Goal: Navigation & Orientation: Understand site structure

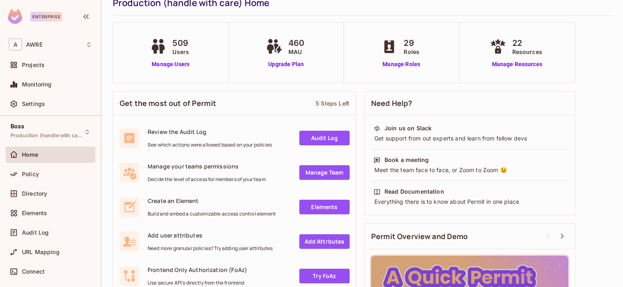
scroll to position [130, 0]
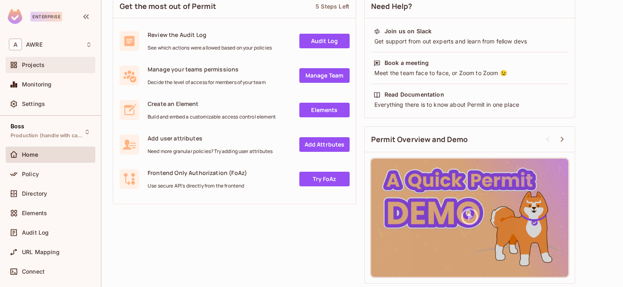
click at [33, 66] on span "Projects" at bounding box center [33, 65] width 23 height 6
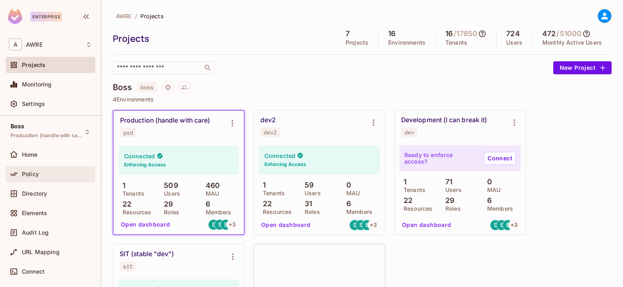
click at [41, 171] on div "Policy" at bounding box center [57, 174] width 70 height 6
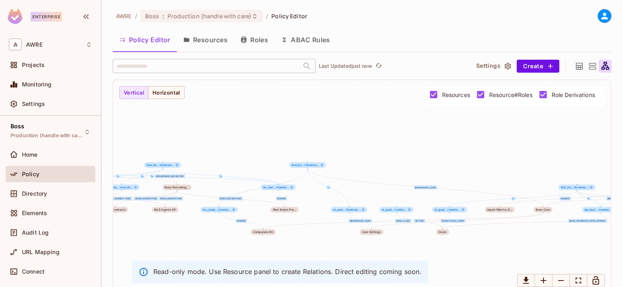
click at [209, 42] on button "Resources" at bounding box center [205, 40] width 57 height 20
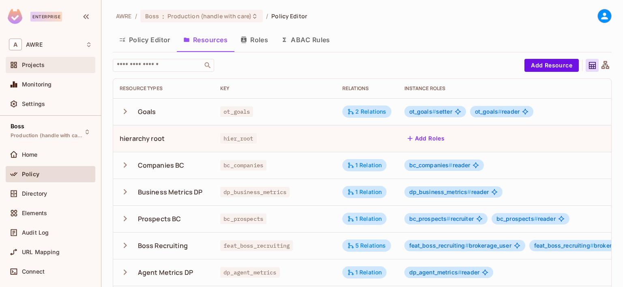
click at [40, 63] on span "Projects" at bounding box center [33, 65] width 23 height 6
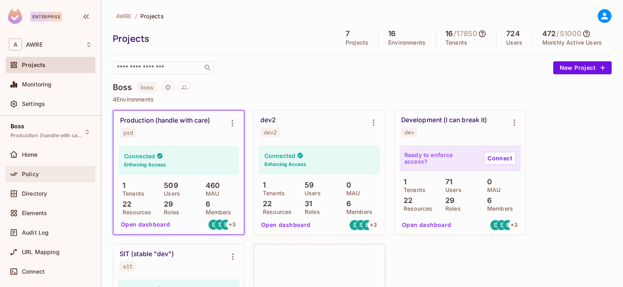
click at [43, 172] on div "Policy" at bounding box center [57, 174] width 70 height 6
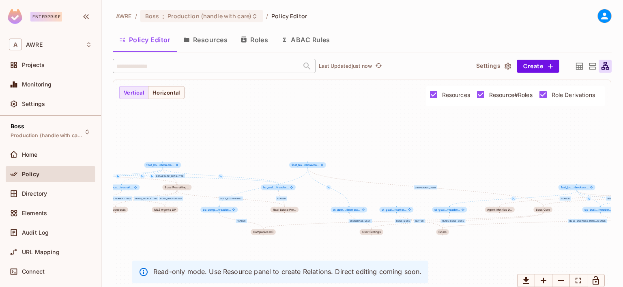
click at [256, 39] on button "Roles" at bounding box center [254, 40] width 41 height 20
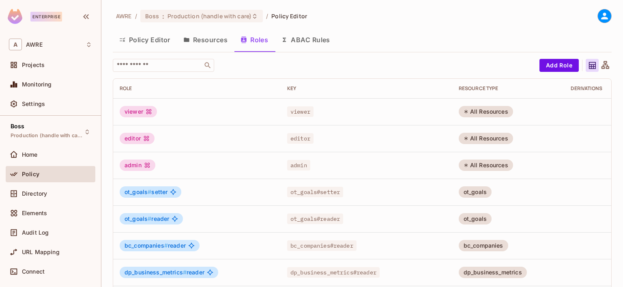
click at [203, 42] on button "Resources" at bounding box center [205, 40] width 57 height 20
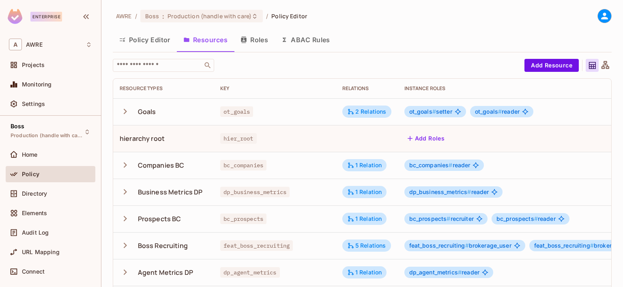
click at [259, 34] on button "Roles" at bounding box center [254, 40] width 41 height 20
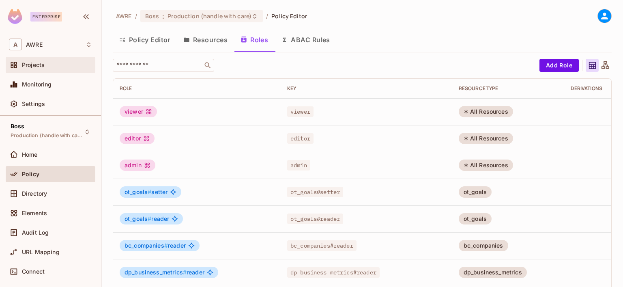
click at [55, 69] on div "Projects" at bounding box center [50, 65] width 83 height 10
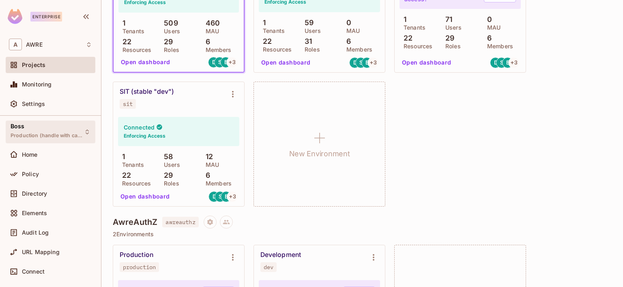
scroll to position [41, 0]
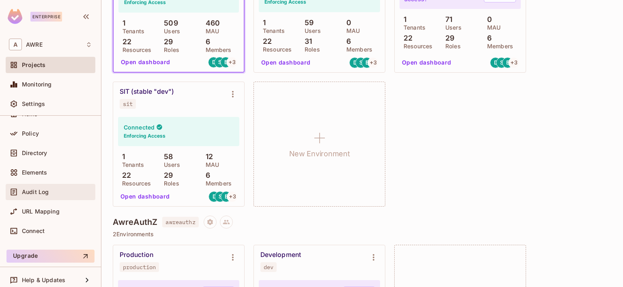
click at [43, 189] on span "Audit Log" at bounding box center [35, 192] width 27 height 6
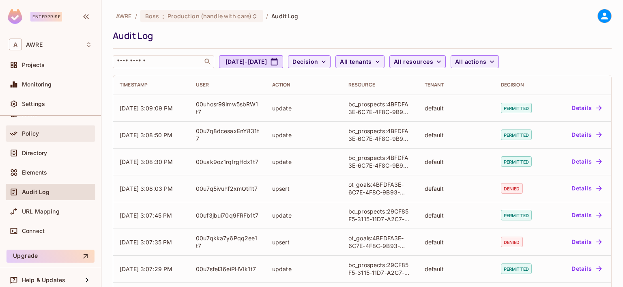
click at [45, 138] on div "Policy" at bounding box center [51, 133] width 90 height 16
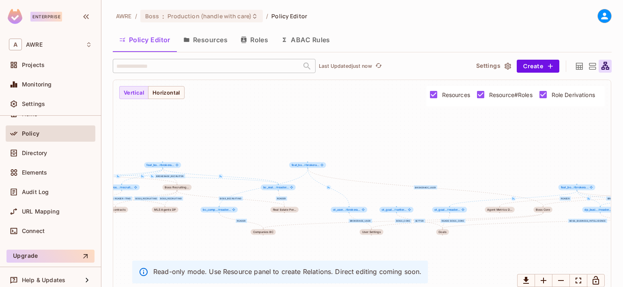
drag, startPoint x: 260, startPoint y: 35, endPoint x: 262, endPoint y: 41, distance: 6.6
click at [260, 35] on button "Roles" at bounding box center [254, 40] width 41 height 20
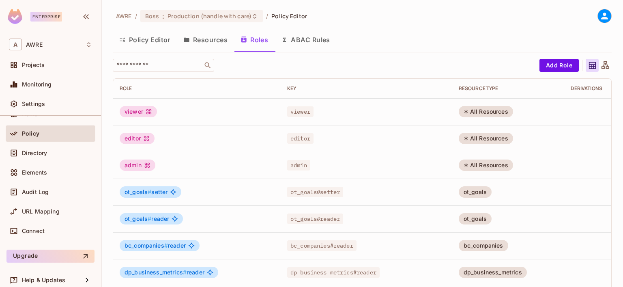
click at [137, 44] on button "Policy Editor" at bounding box center [145, 40] width 64 height 20
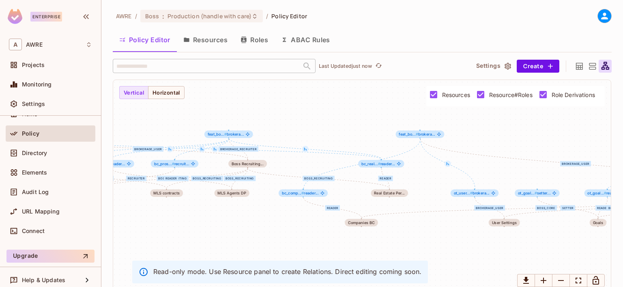
drag, startPoint x: 248, startPoint y: 160, endPoint x: 330, endPoint y: 125, distance: 89.4
click at [330, 125] on div "setter reader boss_business_intelligence reader boss_core reader boss_business_…" at bounding box center [362, 187] width 498 height 214
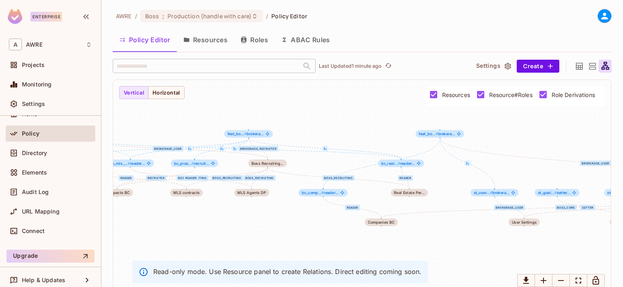
drag, startPoint x: 256, startPoint y: 211, endPoint x: 276, endPoint y: 211, distance: 19.9
click at [276, 211] on div "setter reader boss_business_intelligence reader boss_core reader boss_business_…" at bounding box center [362, 187] width 498 height 214
click at [263, 43] on button "Roles" at bounding box center [254, 40] width 41 height 20
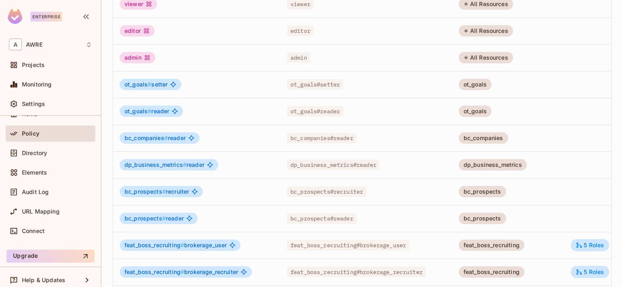
scroll to position [122, 0]
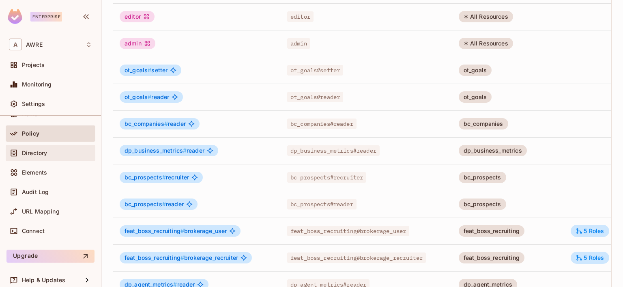
click at [62, 153] on div "Directory" at bounding box center [57, 153] width 70 height 6
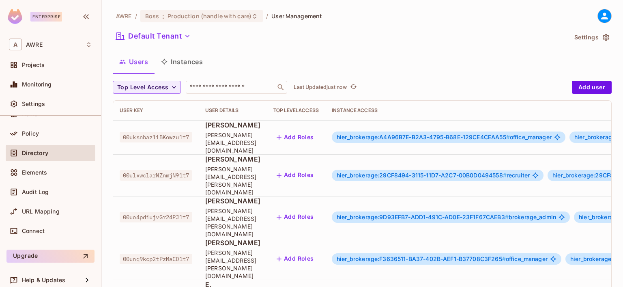
click at [219, 127] on span "[PERSON_NAME]" at bounding box center [232, 125] width 55 height 9
click at [421, 134] on span "hier_brokerage:A4A96B7E-B2A3-4795-B68E-129CE4CEAA55 #" at bounding box center [423, 137] width 173 height 7
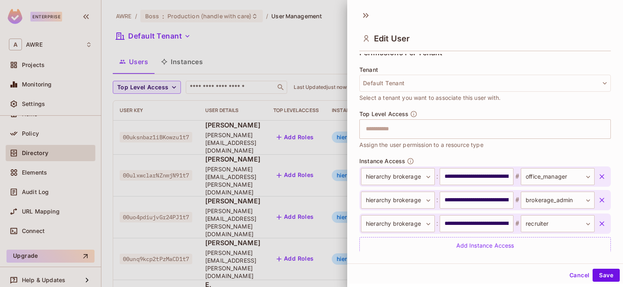
scroll to position [203, 0]
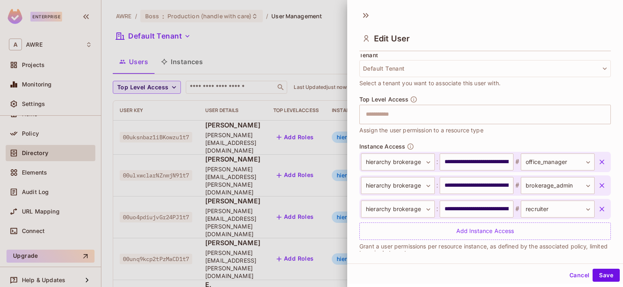
click at [27, 132] on div at bounding box center [311, 143] width 623 height 287
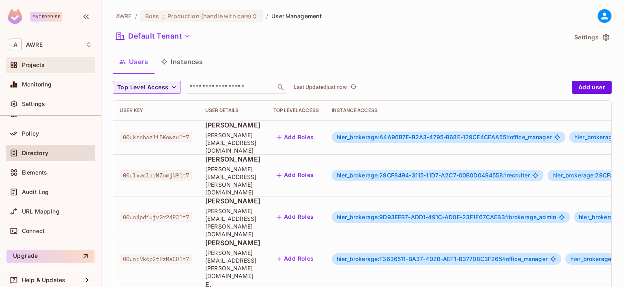
click at [25, 65] on span "Projects" at bounding box center [33, 65] width 23 height 6
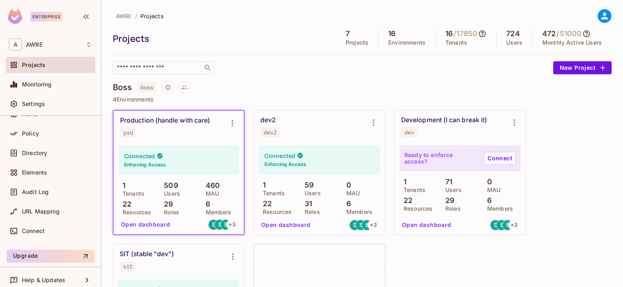
click at [297, 174] on div "Connected Enforcing Access" at bounding box center [319, 159] width 121 height 29
click at [291, 159] on h4 "Connected" at bounding box center [280, 156] width 31 height 8
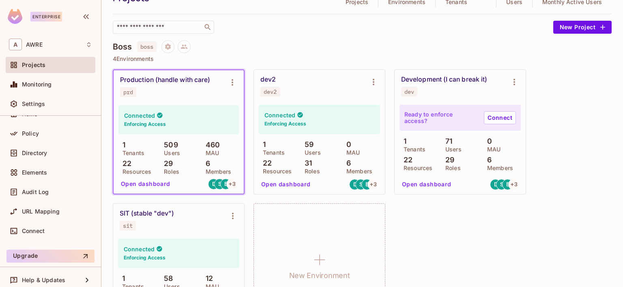
scroll to position [122, 0]
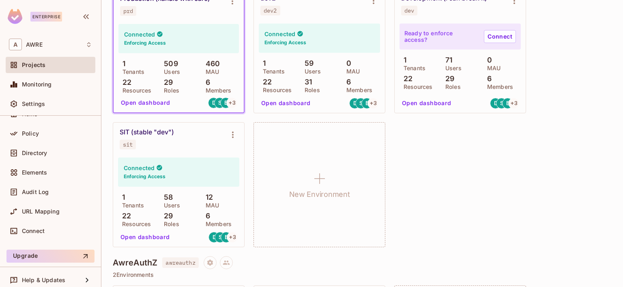
click at [153, 171] on h4 "Connected" at bounding box center [139, 168] width 31 height 8
click at [155, 237] on button "Open dashboard" at bounding box center [145, 237] width 56 height 13
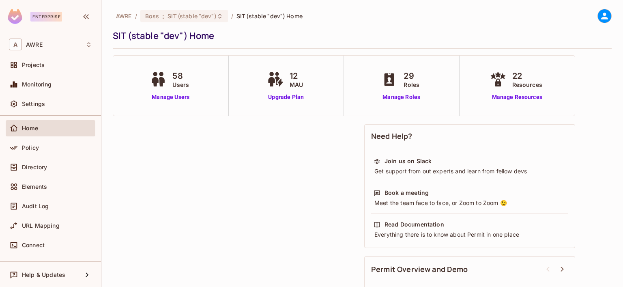
scroll to position [41, 0]
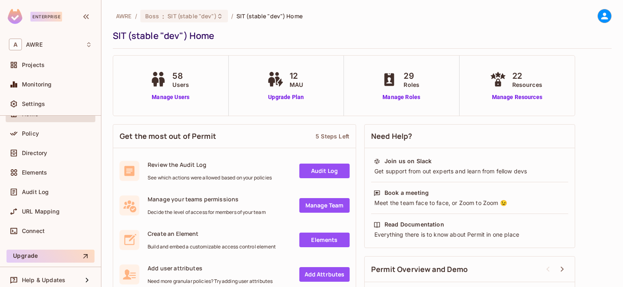
click at [308, 175] on link "Audit Log" at bounding box center [324, 171] width 50 height 15
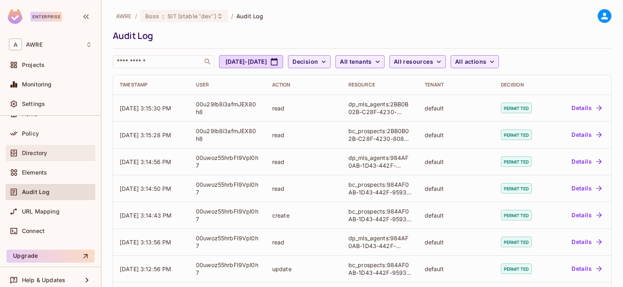
click at [48, 155] on div "Directory" at bounding box center [57, 153] width 70 height 6
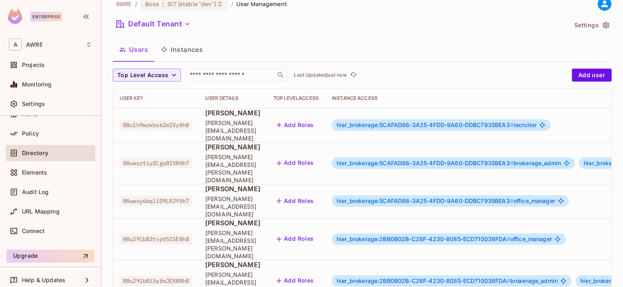
scroll to position [13, 0]
click at [37, 66] on span "Projects" at bounding box center [33, 65] width 23 height 6
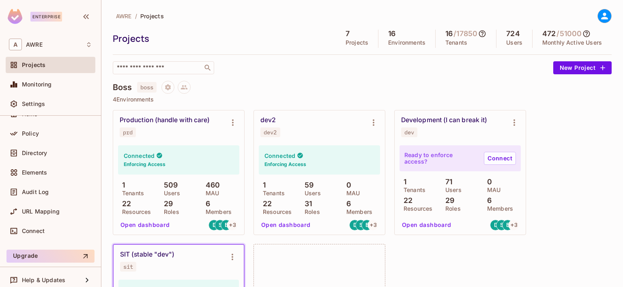
click at [172, 185] on p "509" at bounding box center [169, 185] width 18 height 8
click at [214, 183] on p "460" at bounding box center [211, 185] width 19 height 8
click at [543, 34] on h5 "472" at bounding box center [549, 34] width 13 height 8
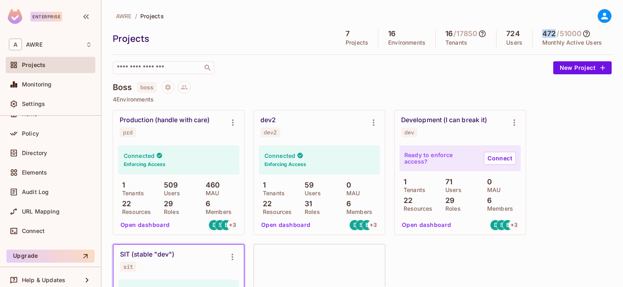
click at [543, 34] on h5 "472" at bounding box center [549, 34] width 13 height 8
